Goal: Entertainment & Leisure: Consume media (video, audio)

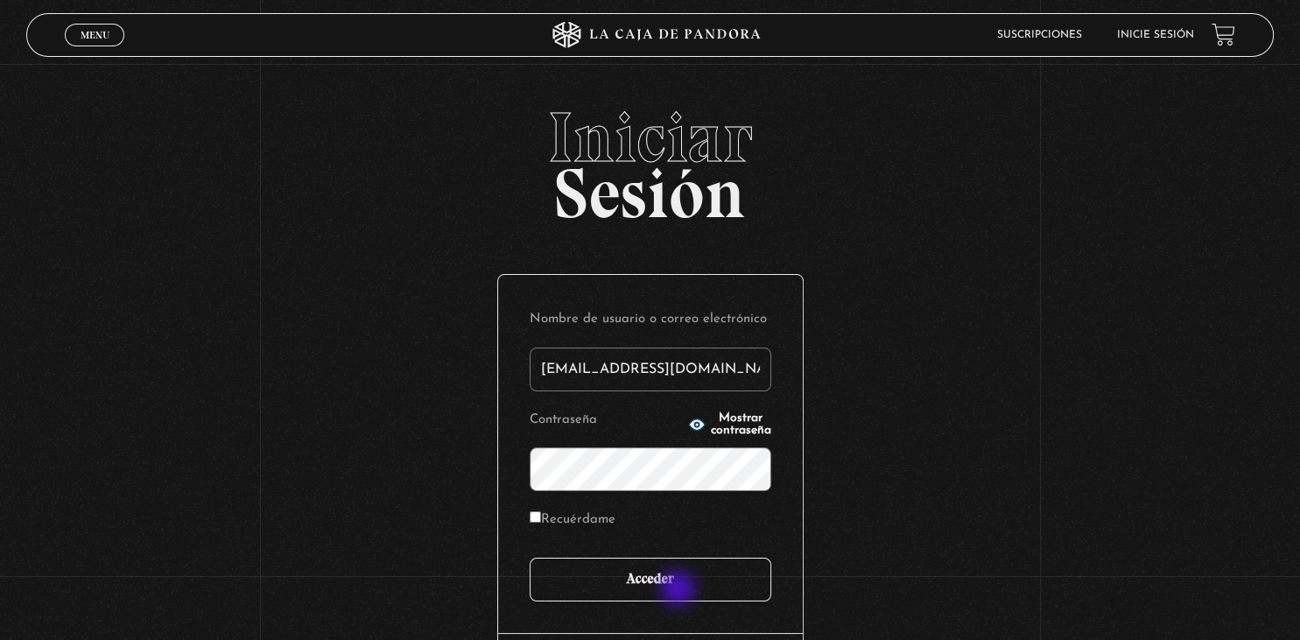
type input "[EMAIL_ADDRESS][DOMAIN_NAME]"
click at [679, 590] on input "Acceder" at bounding box center [651, 580] width 242 height 44
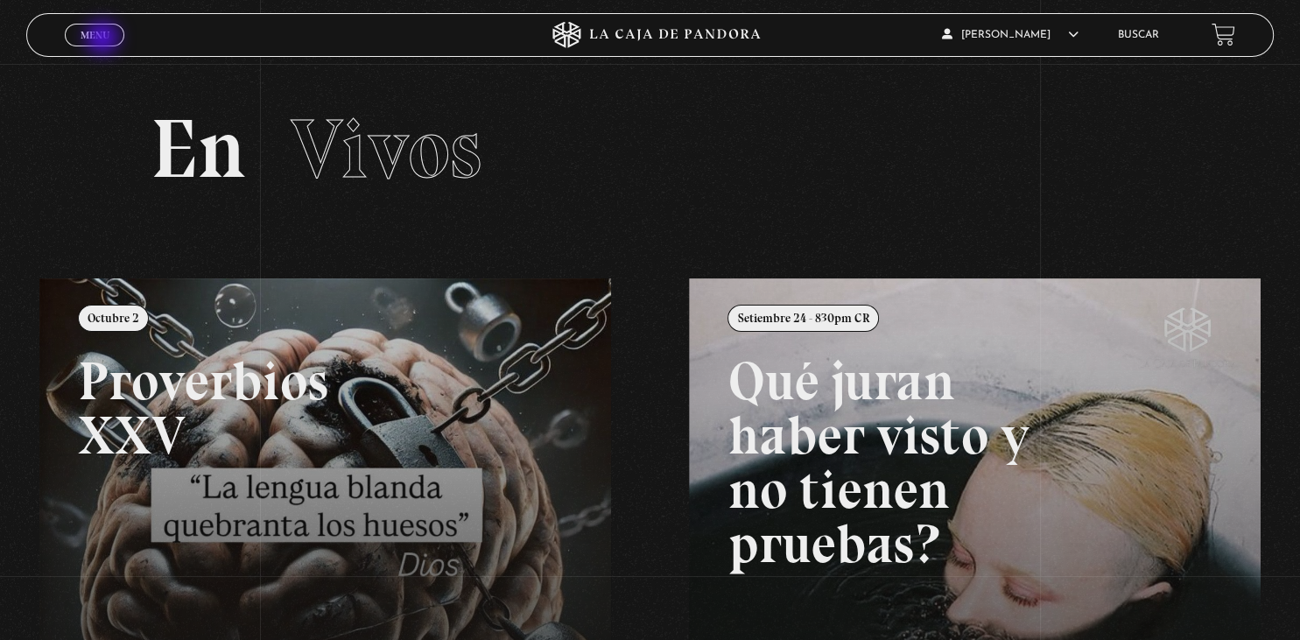
click at [102, 35] on span "Menu" at bounding box center [95, 35] width 29 height 11
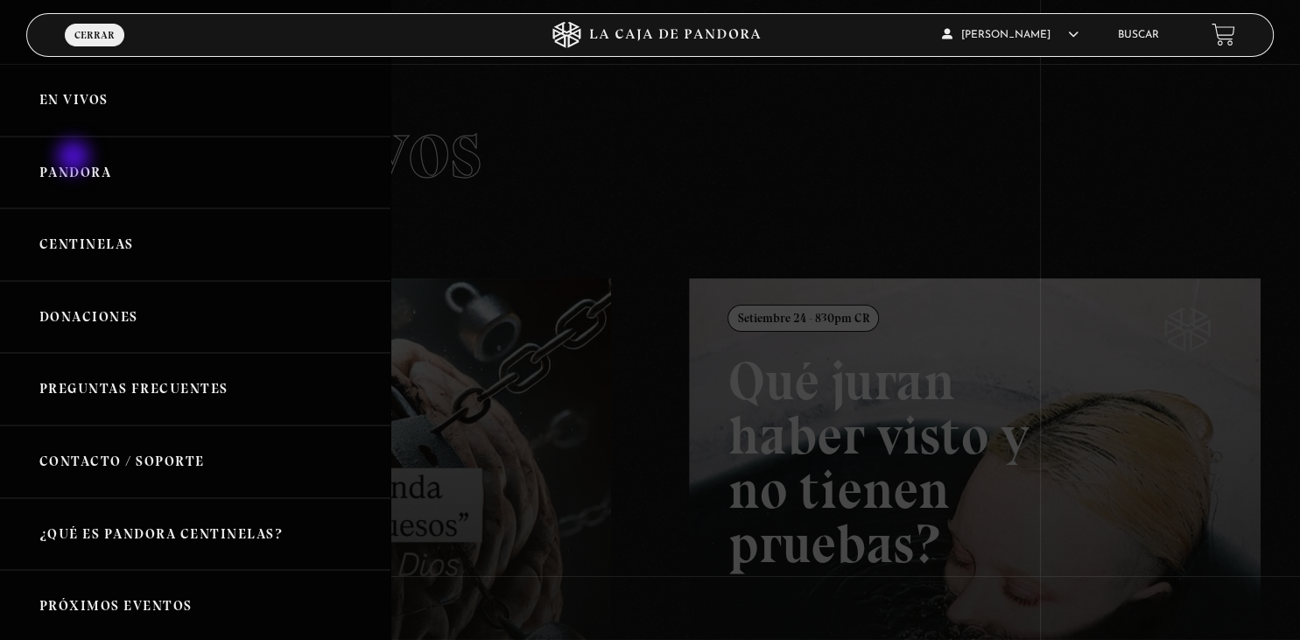
click at [75, 158] on link "Pandora" at bounding box center [195, 173] width 391 height 73
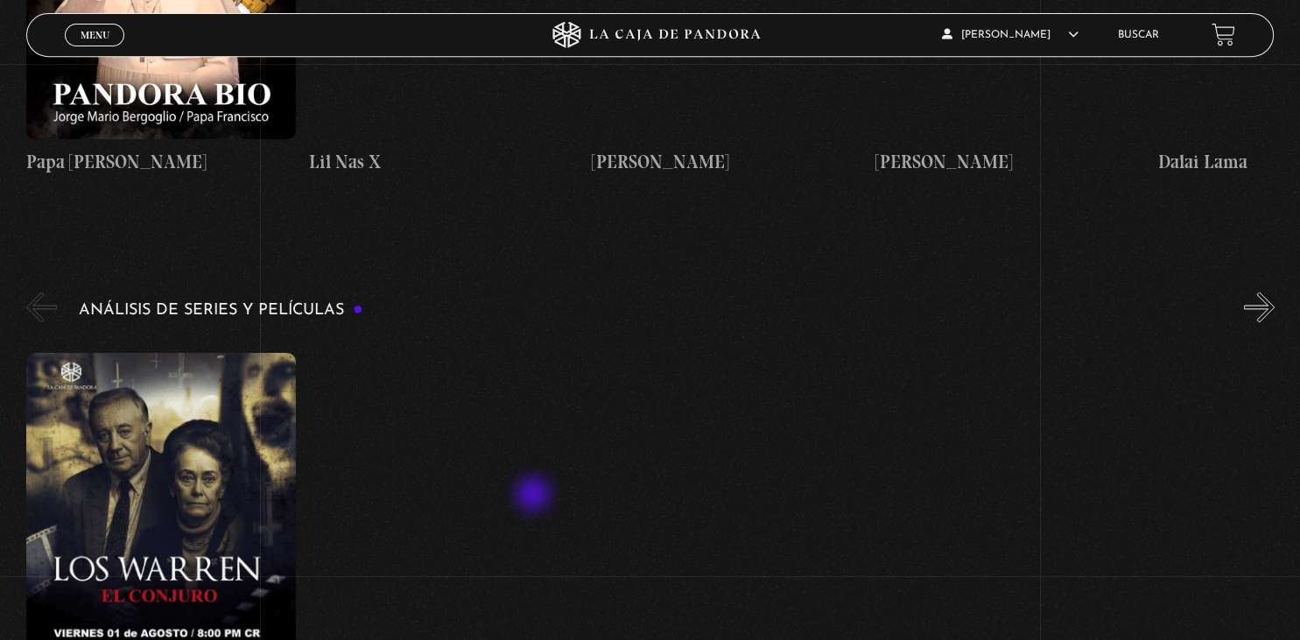
scroll to position [3143, 0]
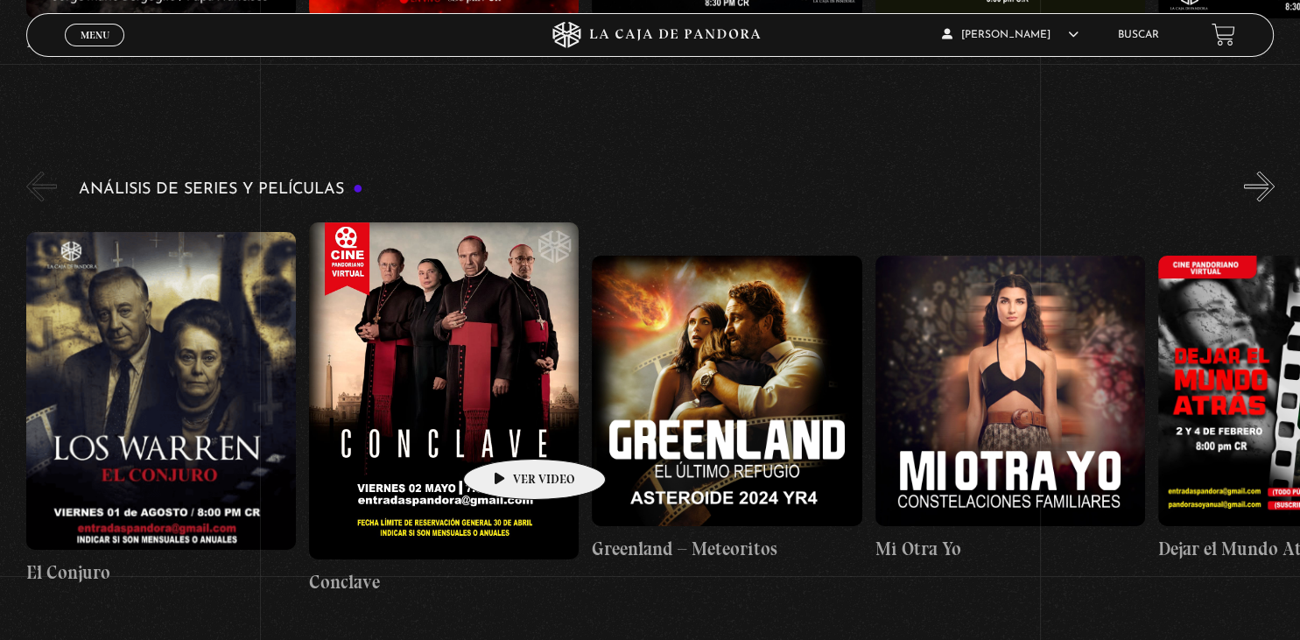
click at [507, 433] on figure at bounding box center [444, 390] width 270 height 337
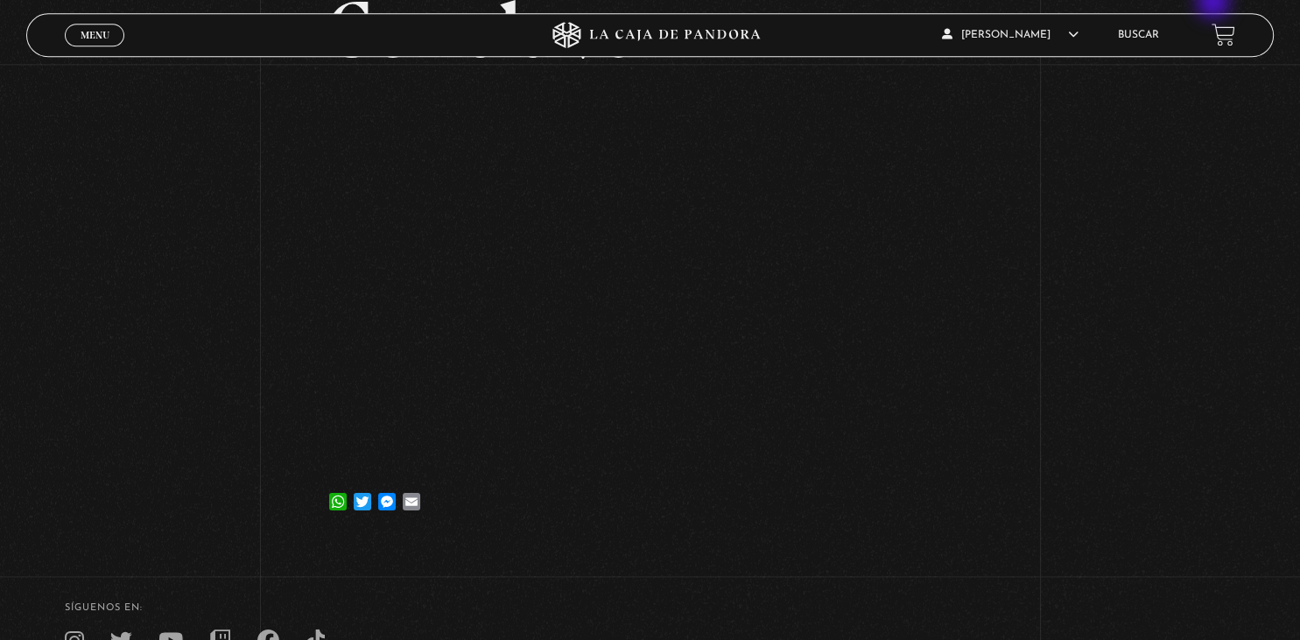
scroll to position [185, 0]
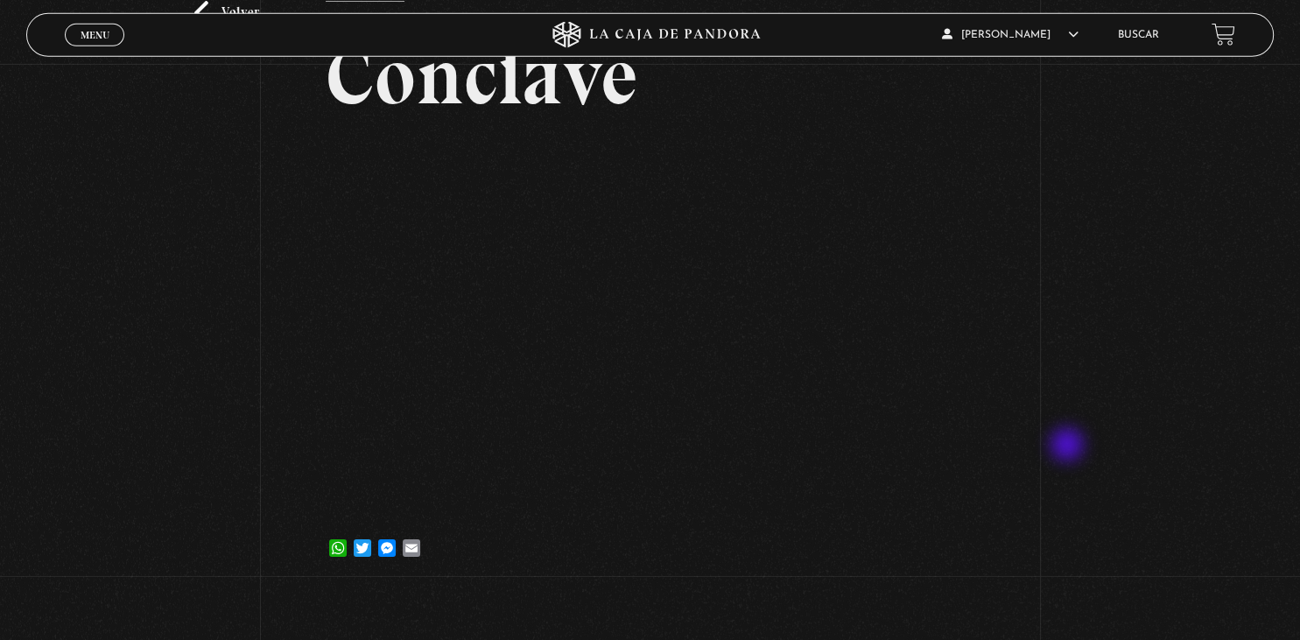
scroll to position [92, 0]
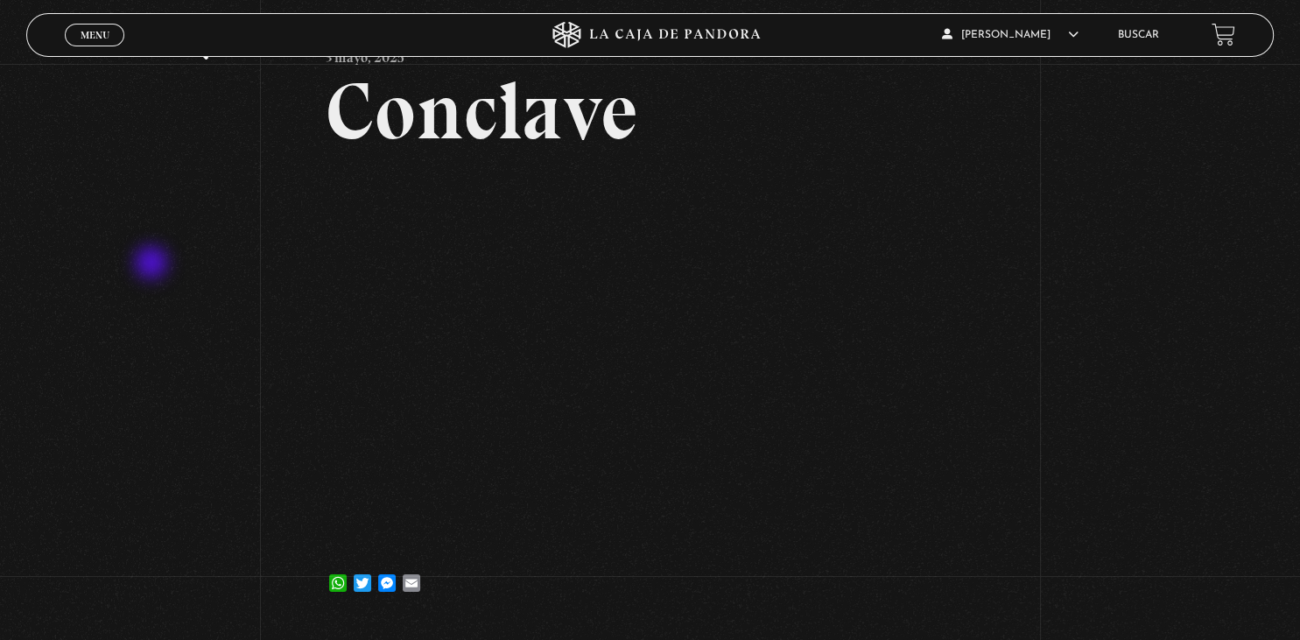
click at [153, 264] on div "Volver [DATE] Conclave WhatsApp Twitter Messenger Email" at bounding box center [650, 297] width 1300 height 651
